Goal: Information Seeking & Learning: Learn about a topic

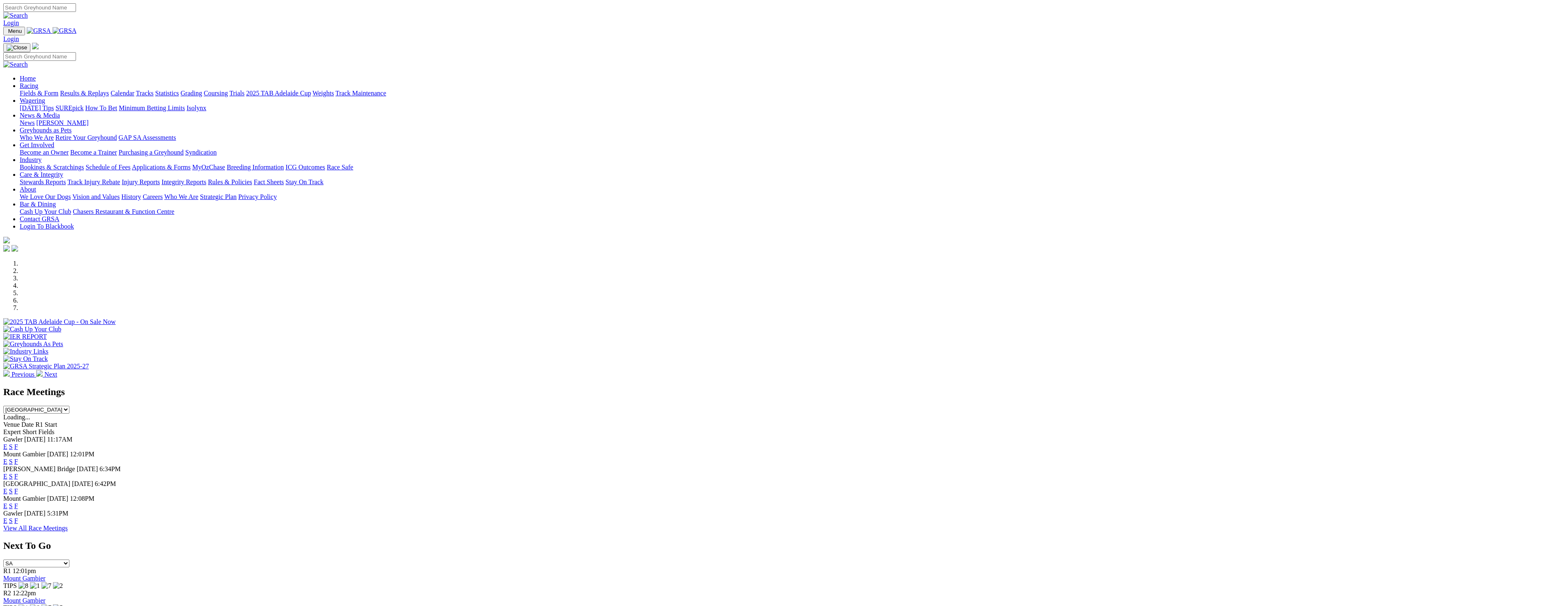
click at [58, 90] on link "Fields & Form" at bounding box center [38, 93] width 38 height 7
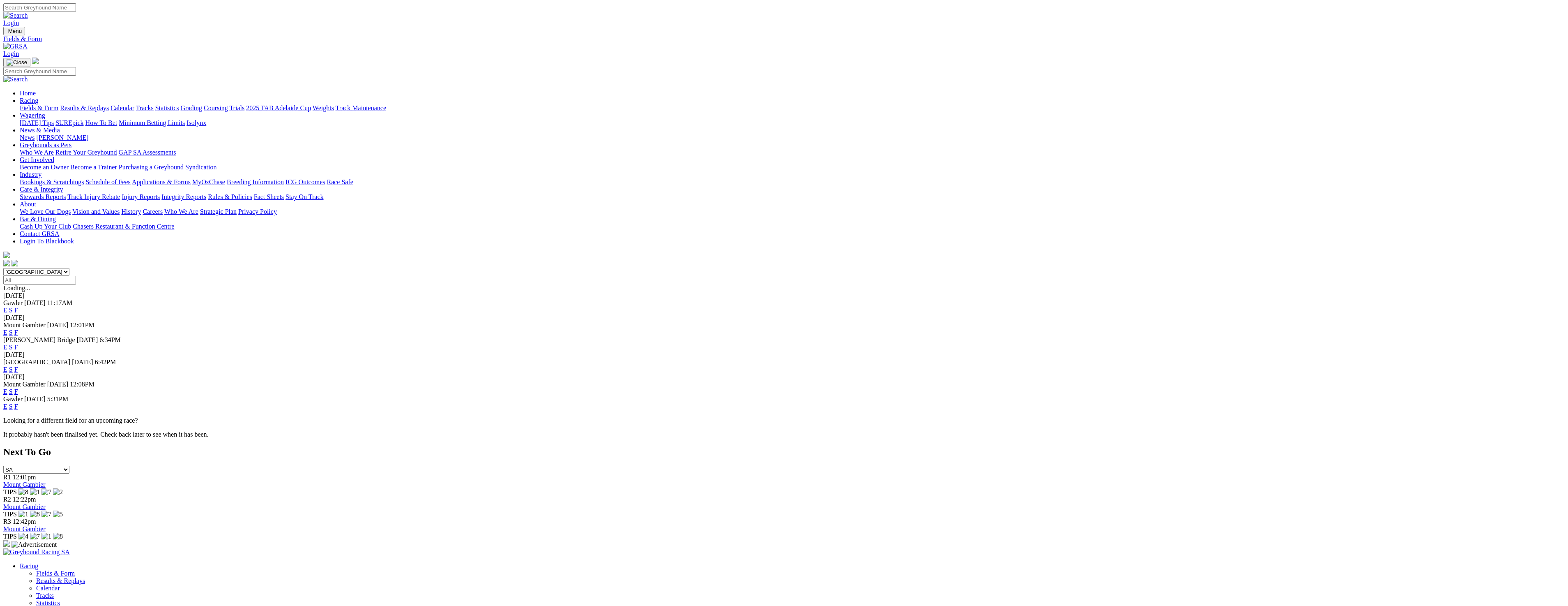
click at [69, 268] on select "South Australia New South Wales Northern Territory Queensland Tasmania Victoria…" at bounding box center [36, 272] width 66 height 8
select select "WA"
click at [69, 268] on select "South Australia New South Wales Northern Territory Queensland Tasmania Victoria…" at bounding box center [36, 272] width 66 height 8
click at [7, 329] on link "E" at bounding box center [5, 332] width 4 height 7
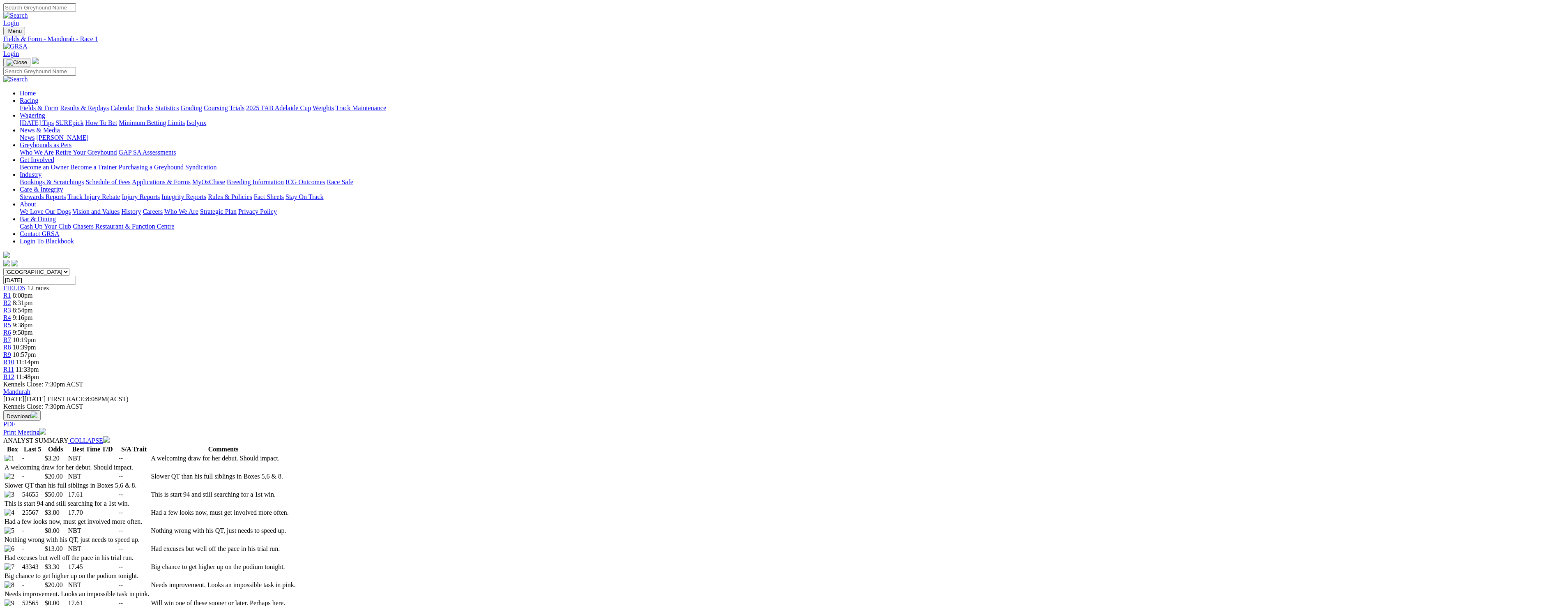
select select "20"
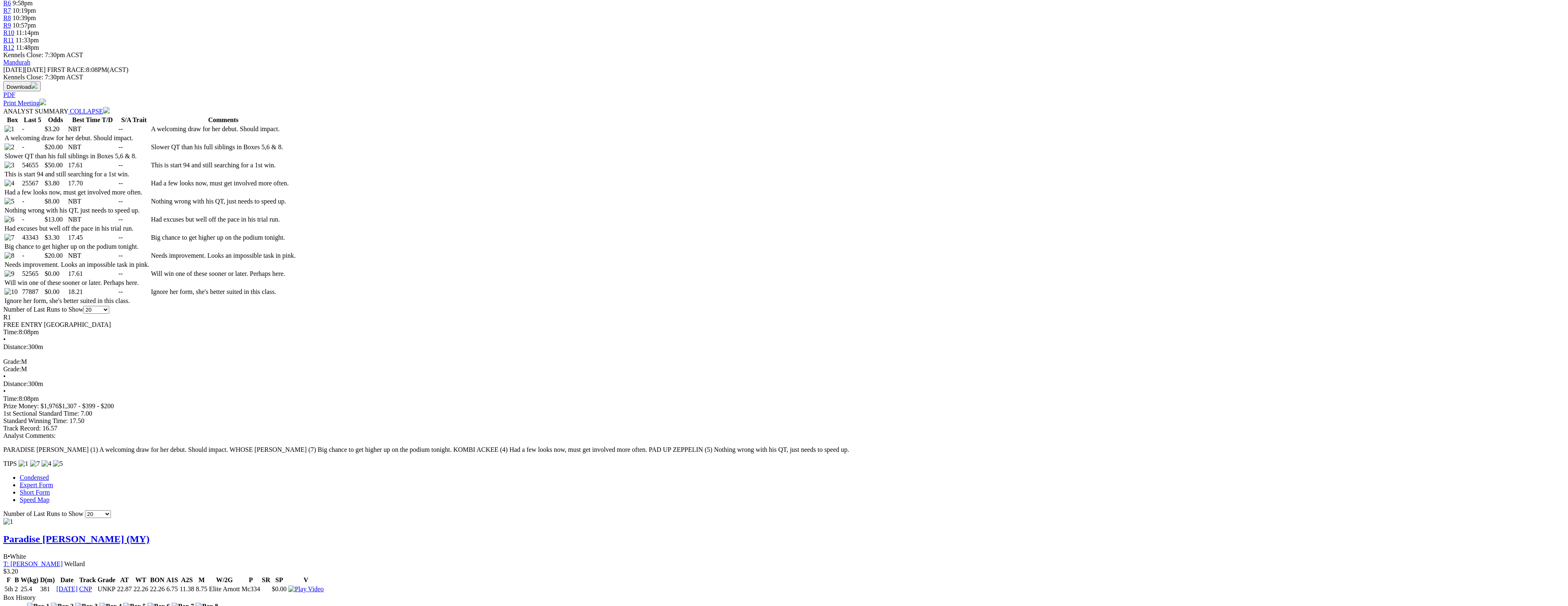
scroll to position [287, 0]
